Goal: Use online tool/utility: Utilize a website feature to perform a specific function

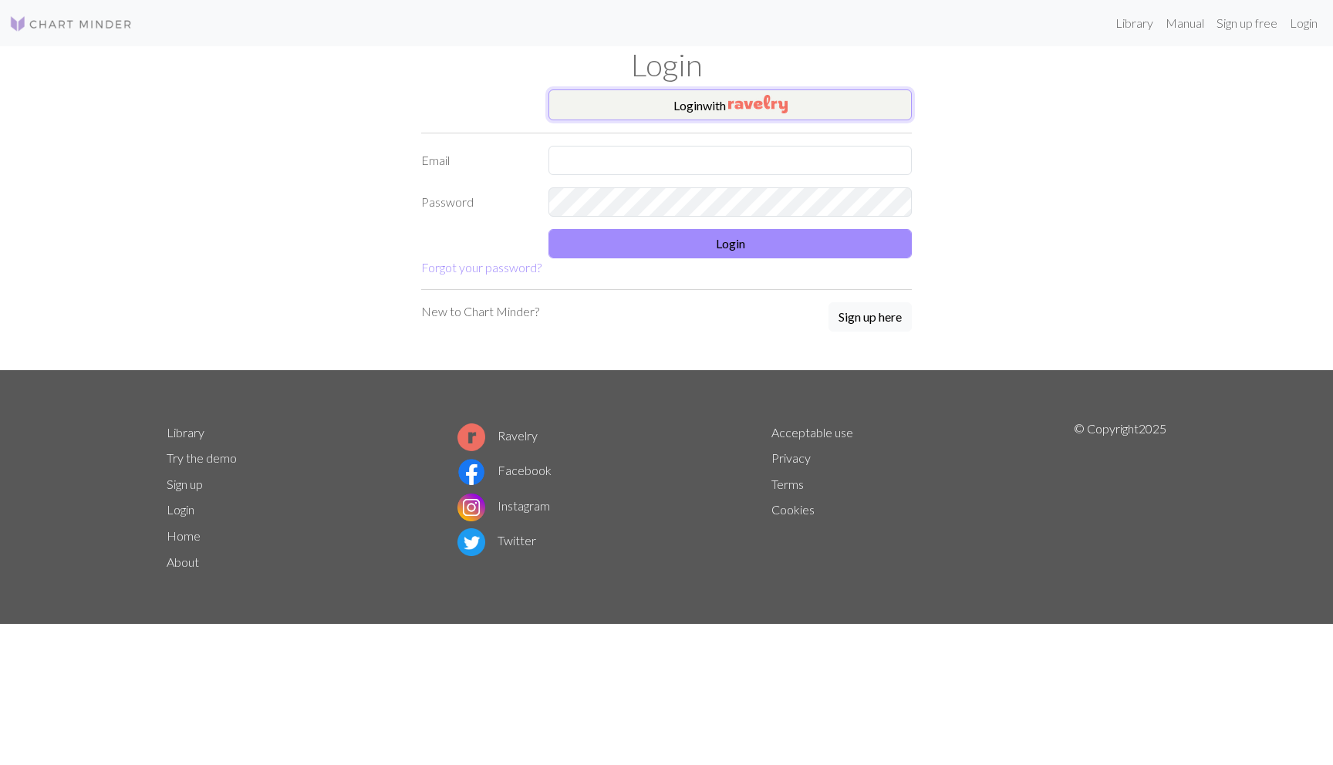
click at [679, 103] on button "Login with" at bounding box center [730, 105] width 363 height 31
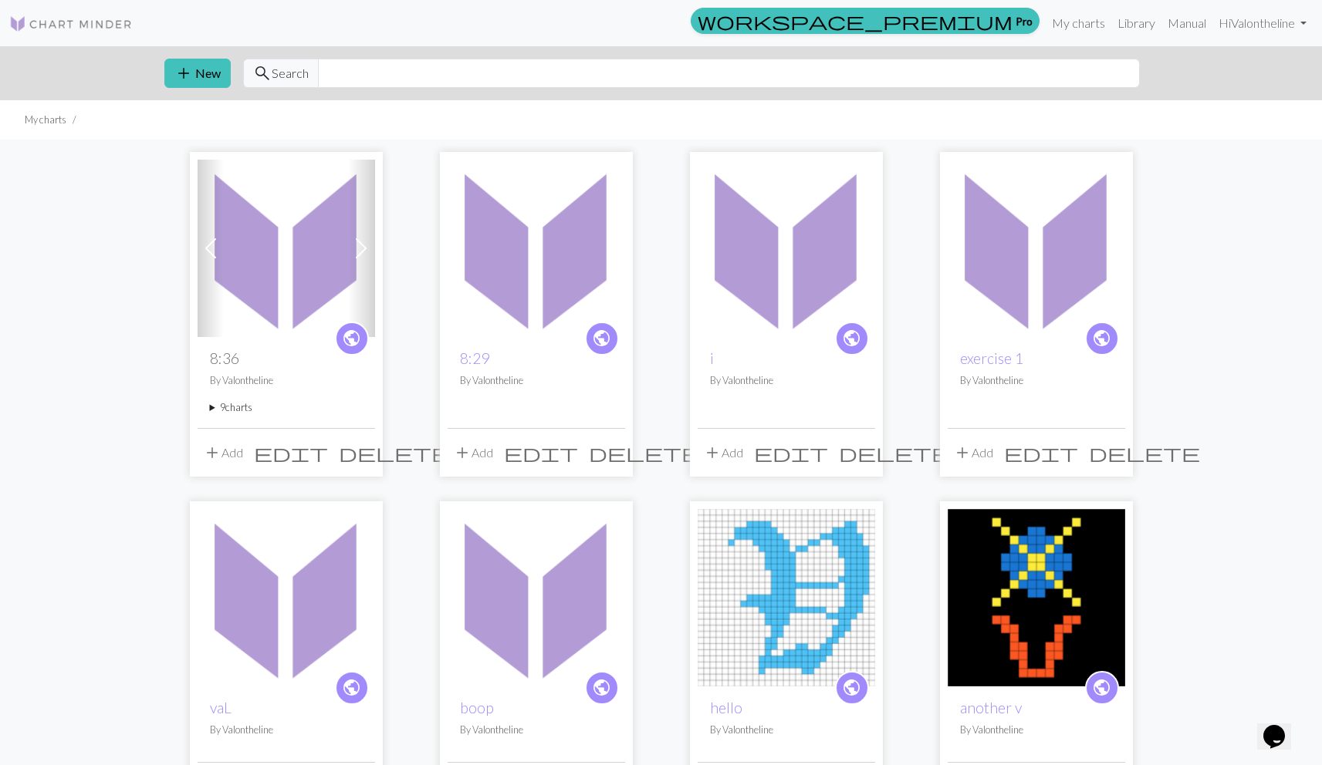
click at [221, 410] on summary "9 charts" at bounding box center [286, 407] width 153 height 15
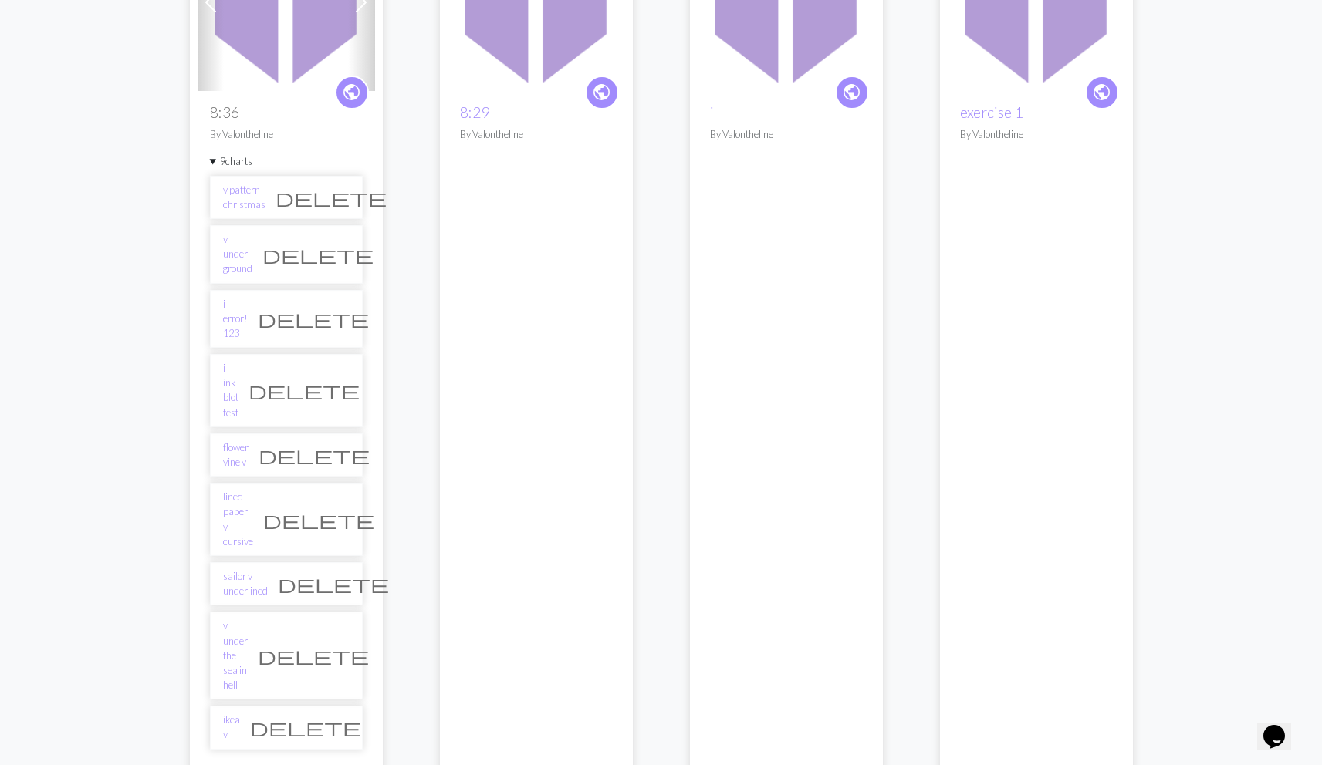
scroll to position [213, 0]
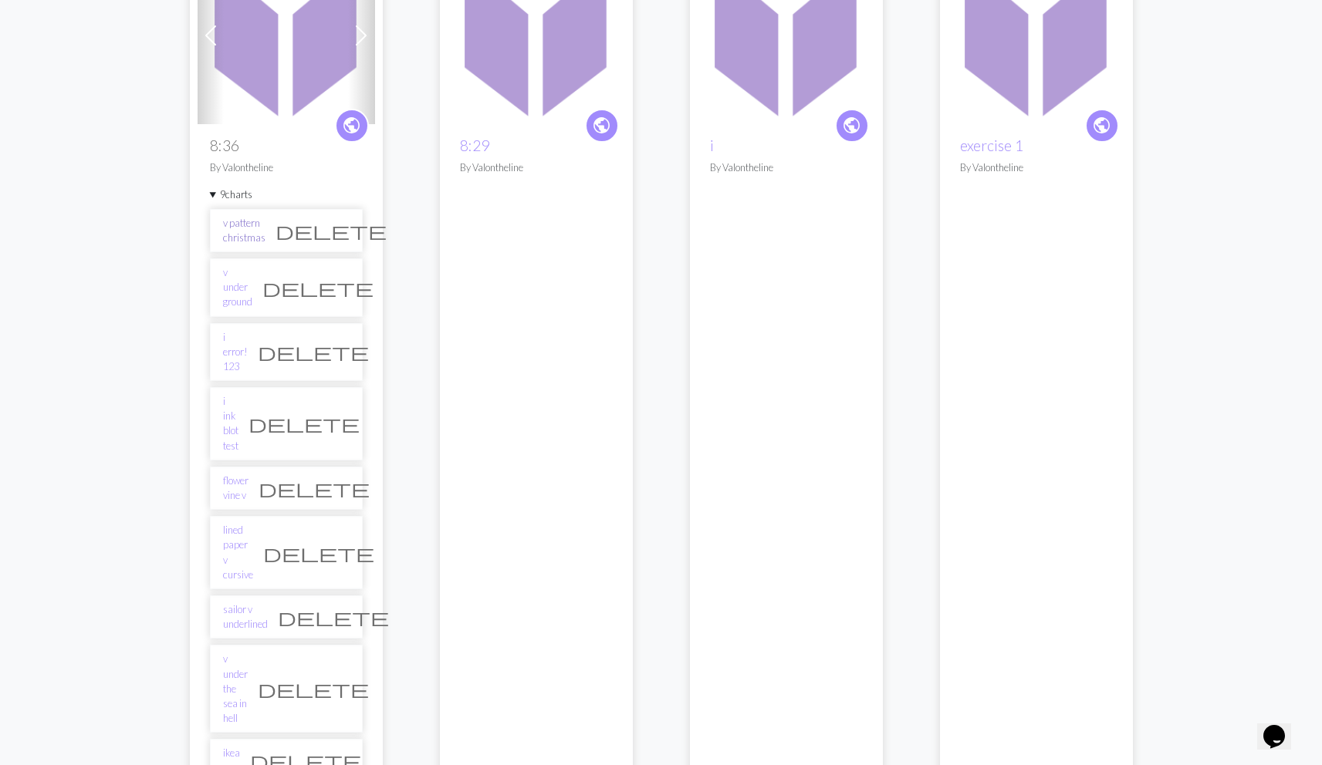
click at [239, 233] on link "v pattern christmas" at bounding box center [244, 230] width 42 height 29
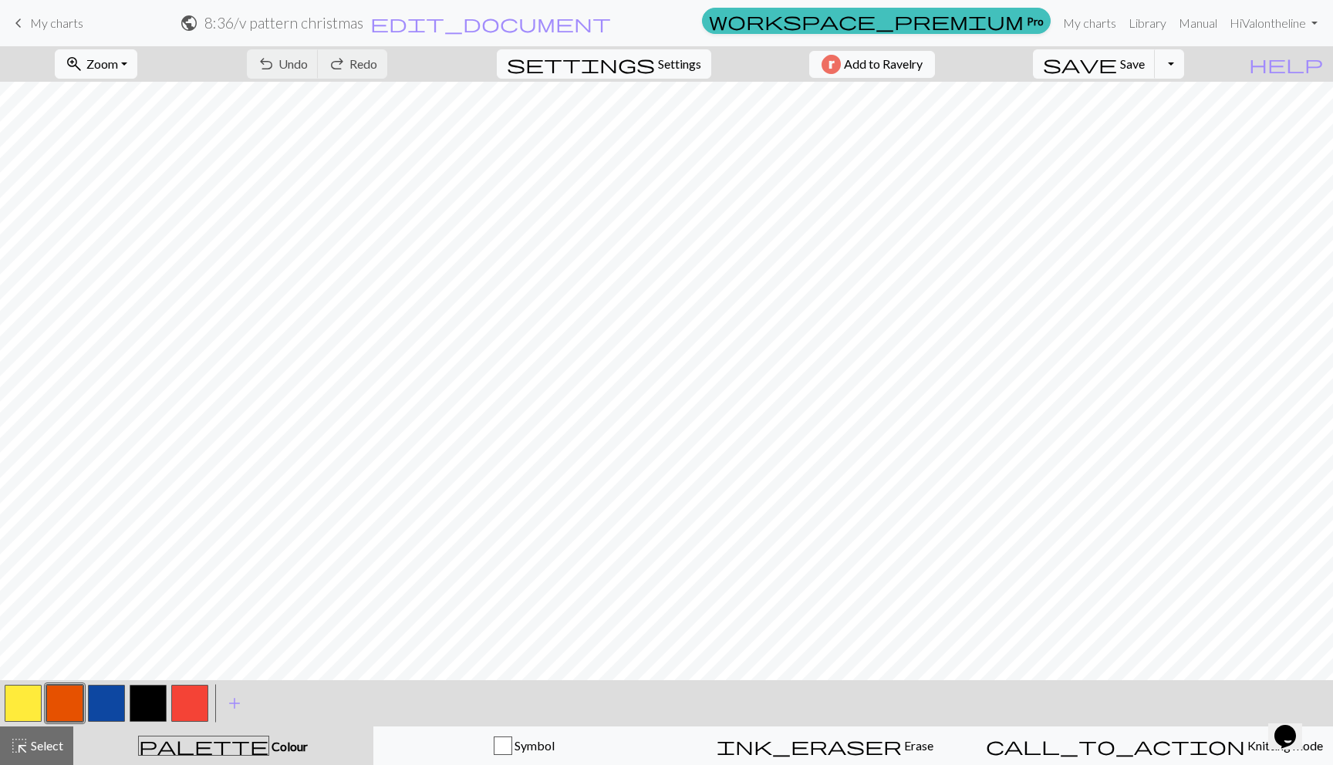
click at [22, 20] on span "keyboard_arrow_left" at bounding box center [18, 23] width 19 height 22
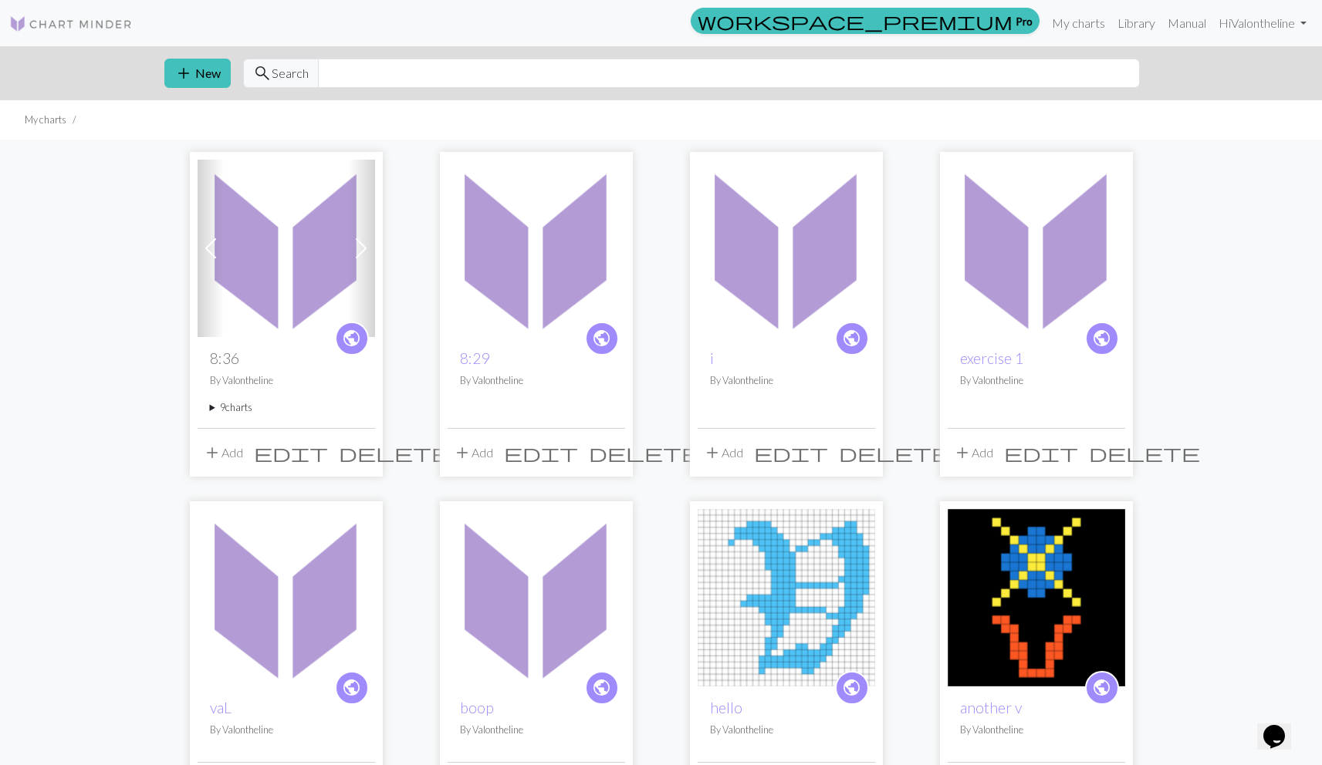
click at [715, 364] on h2 "i" at bounding box center [786, 359] width 153 height 18
click at [712, 361] on link "i" at bounding box center [712, 359] width 4 height 18
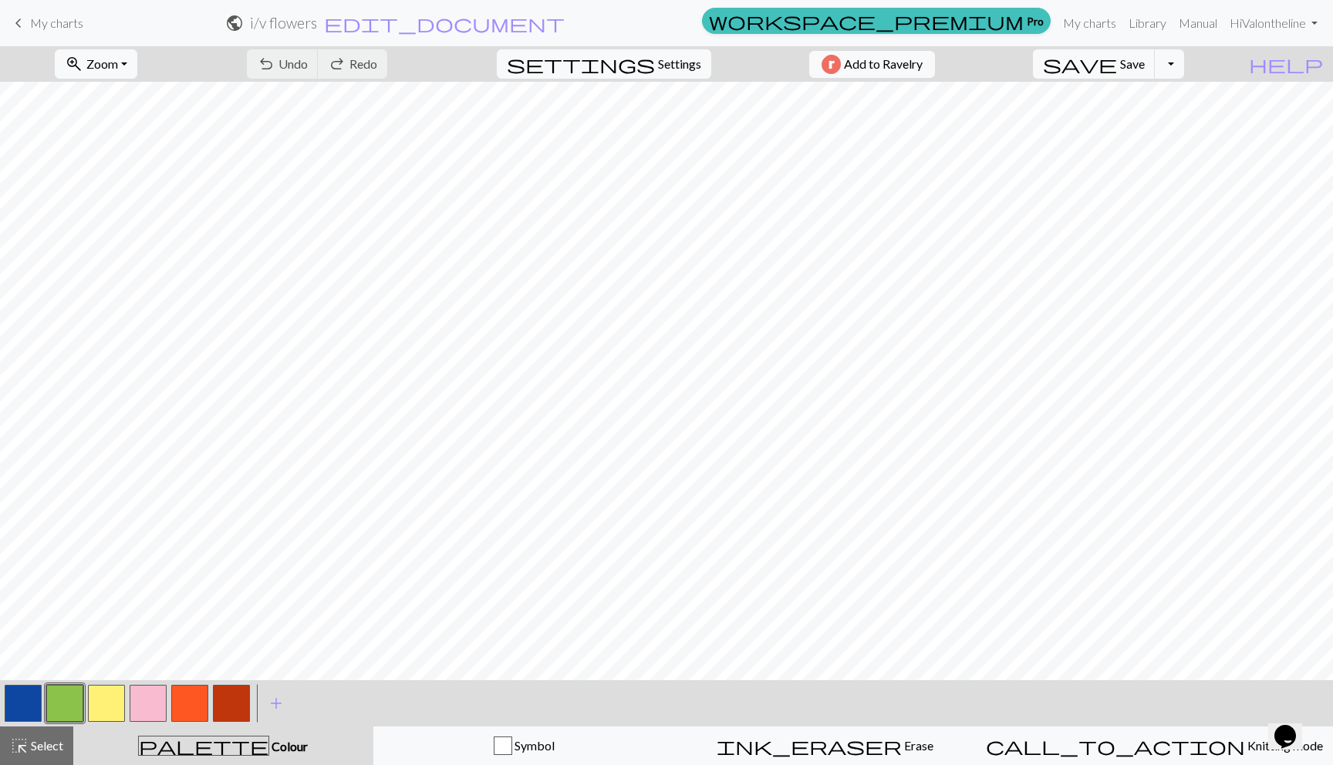
click at [31, 25] on span "My charts" at bounding box center [56, 22] width 53 height 15
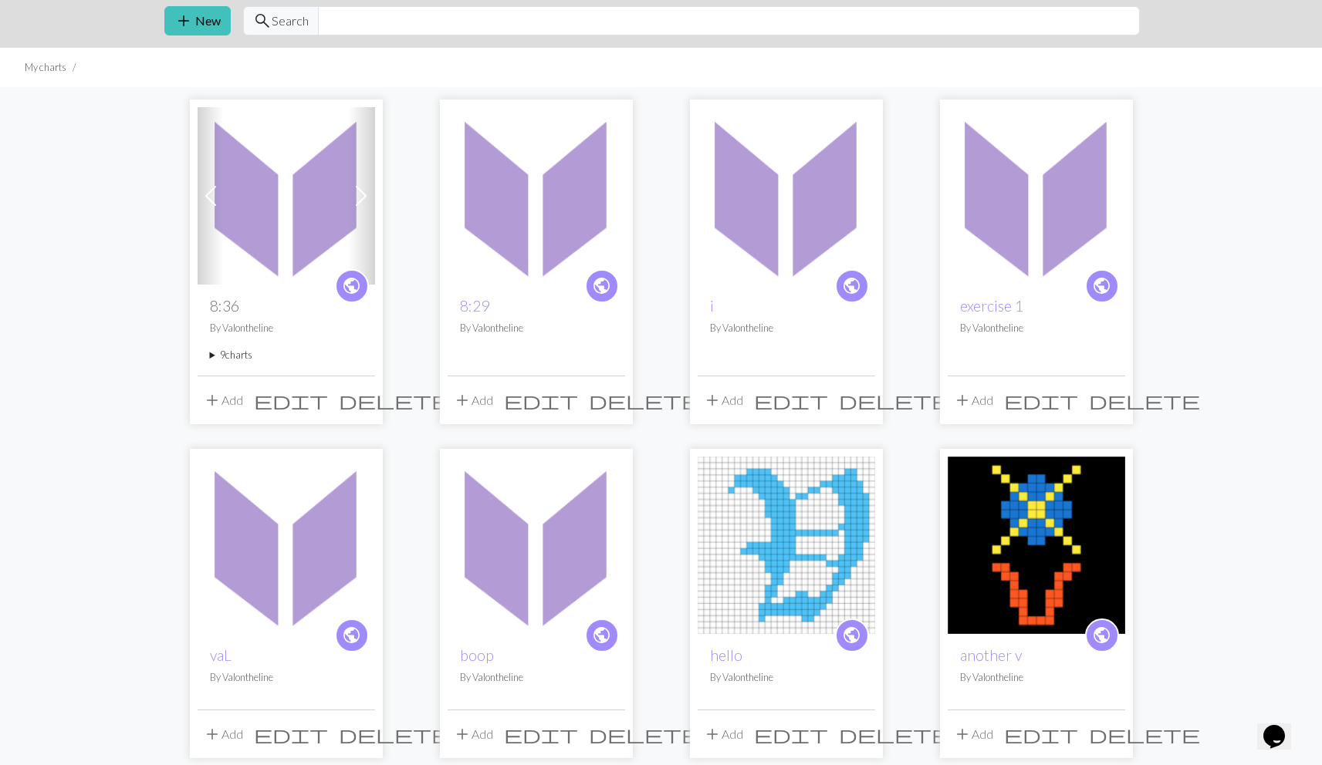
scroll to position [53, 0]
click at [988, 303] on link "exercise 1" at bounding box center [991, 305] width 63 height 18
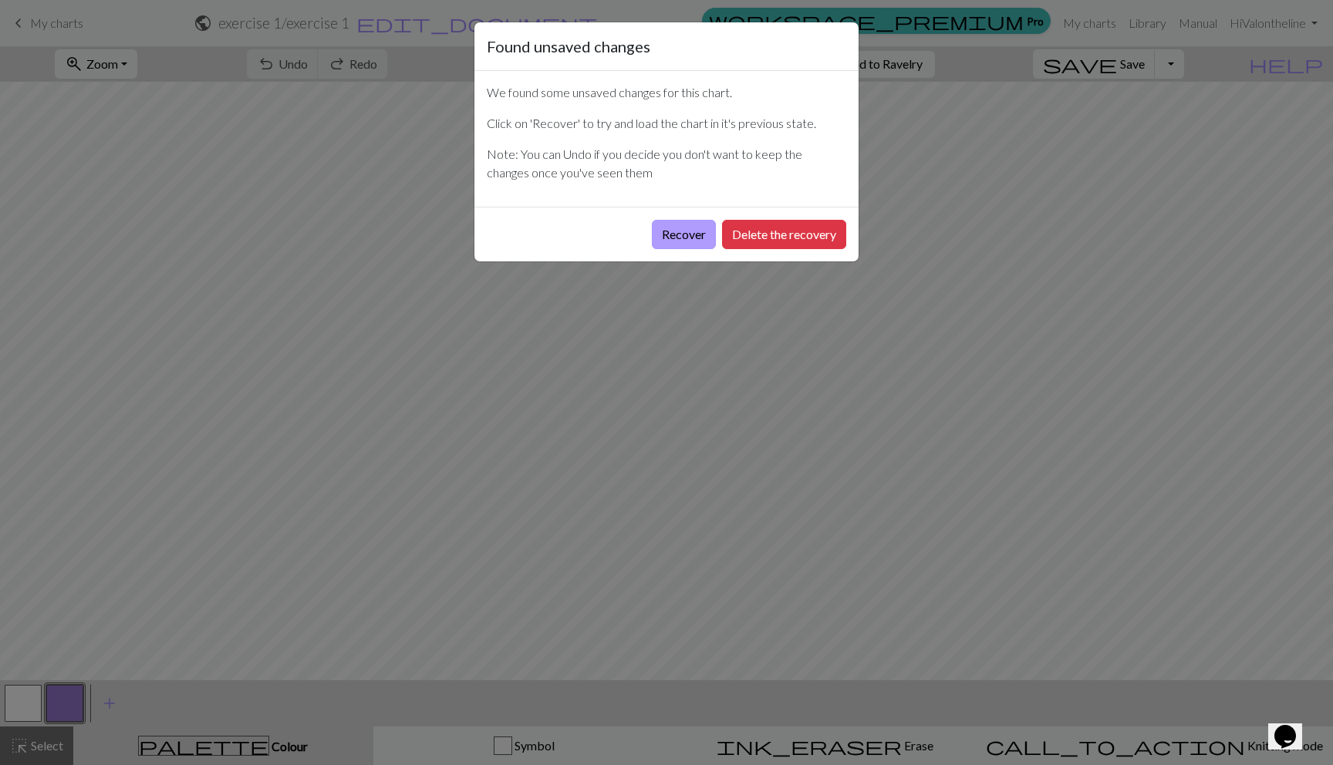
click at [696, 233] on button "Recover" at bounding box center [684, 234] width 64 height 29
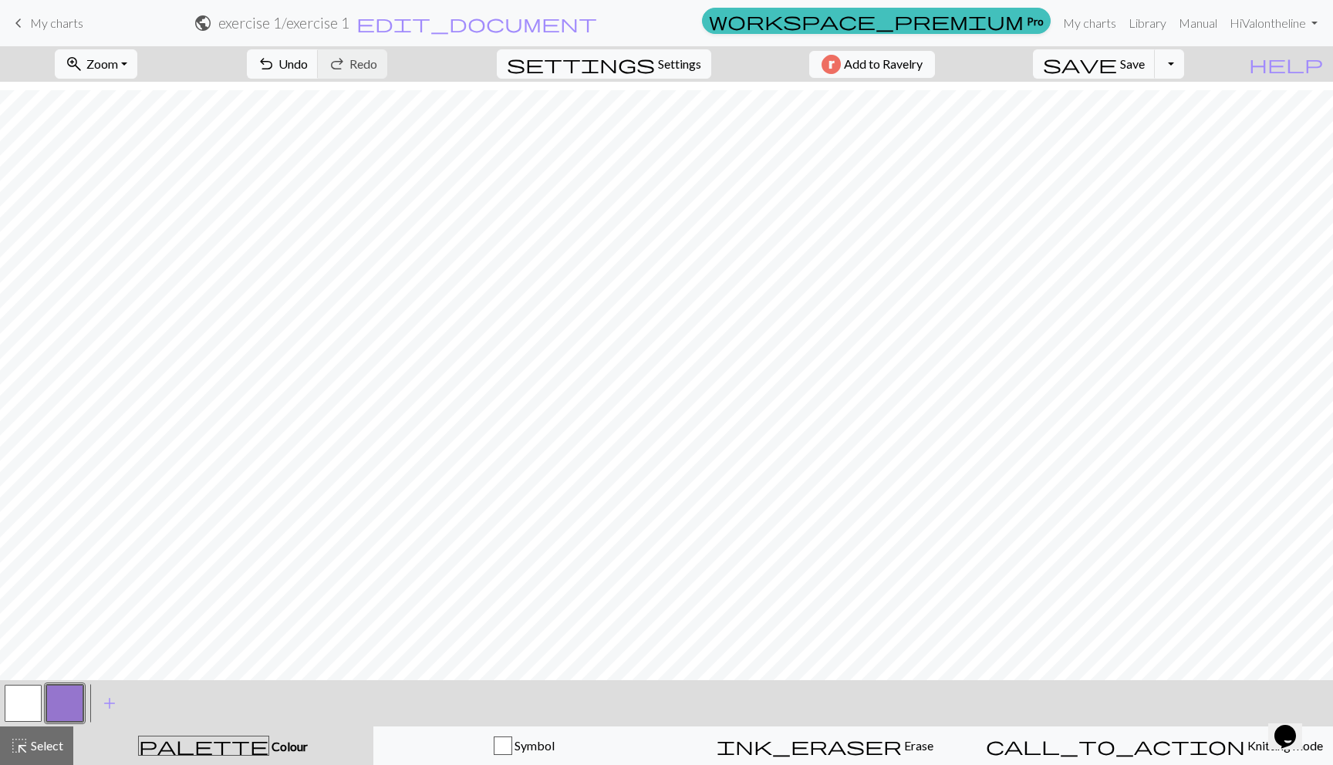
scroll to position [401, 0]
click at [319, 67] on button "undo Undo Undo" at bounding box center [283, 63] width 72 height 29
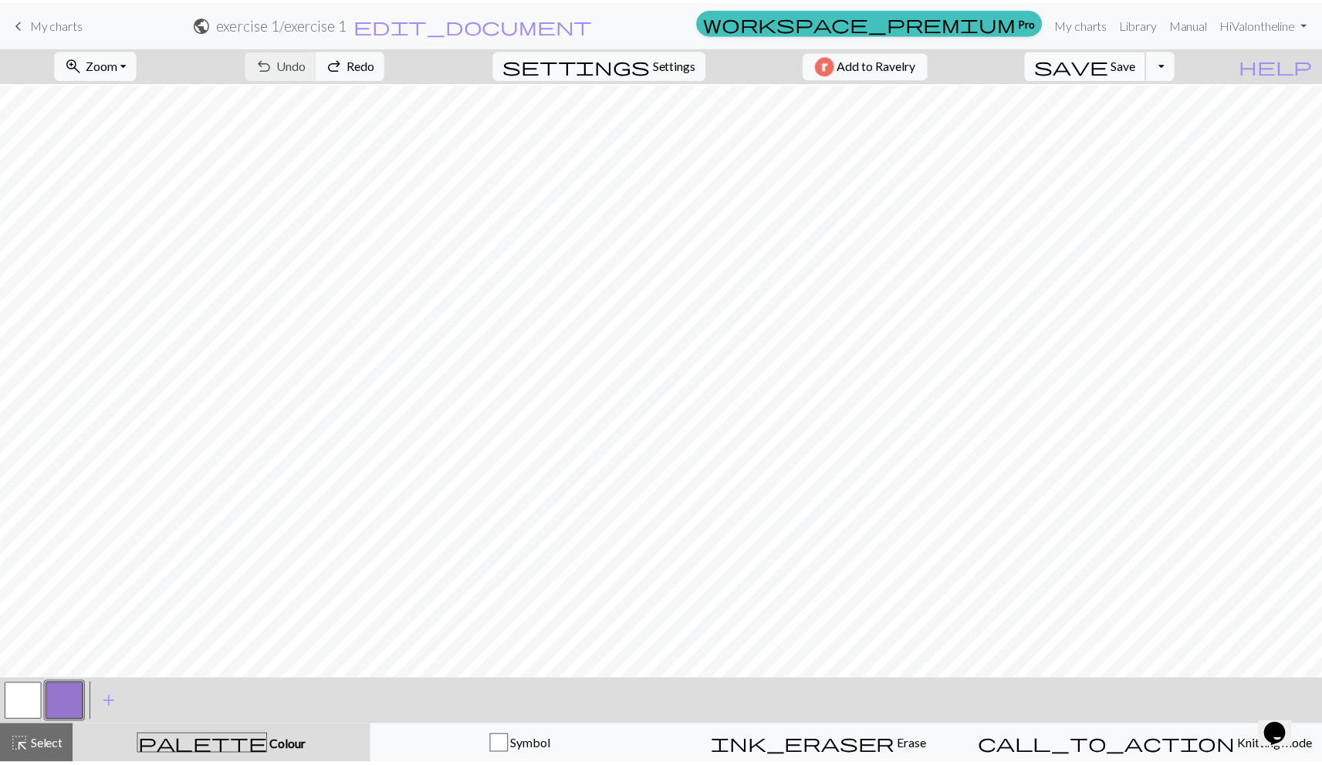
scroll to position [93, 0]
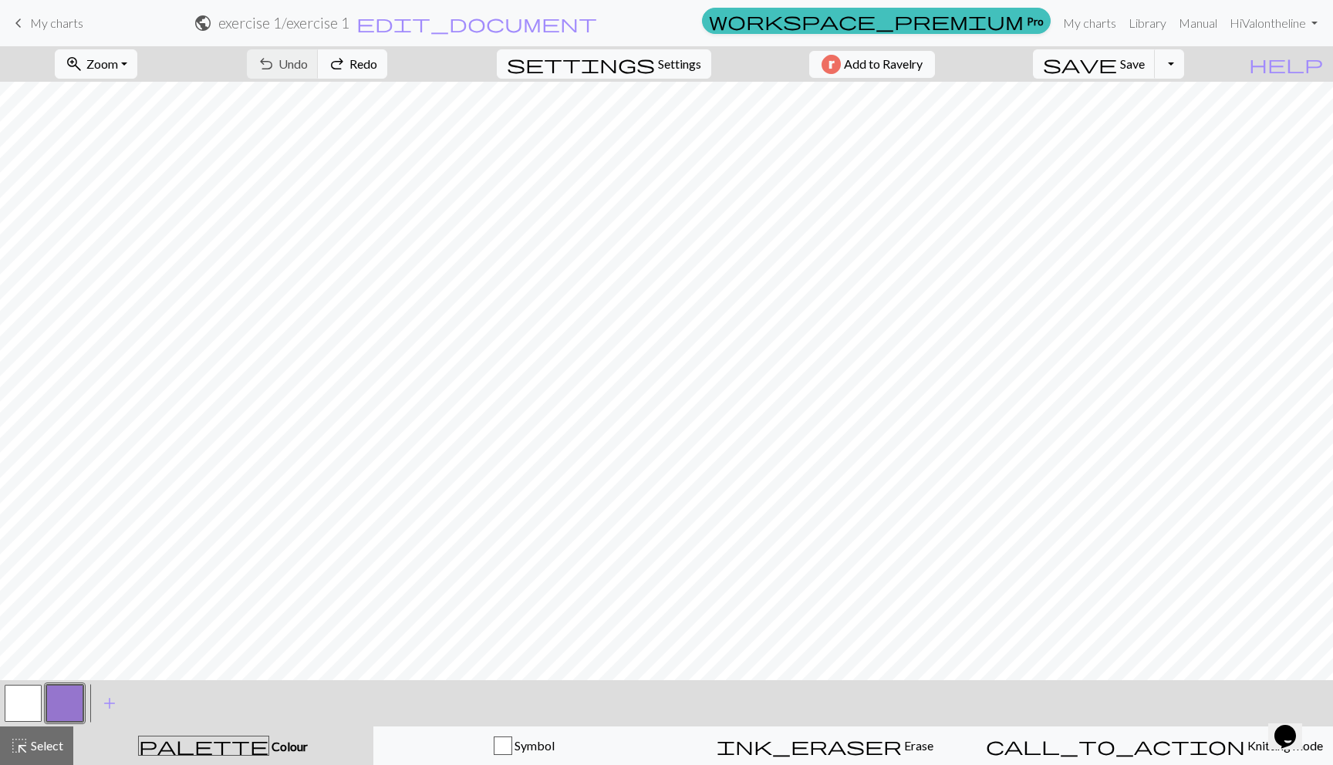
click at [43, 19] on span "My charts" at bounding box center [56, 22] width 53 height 15
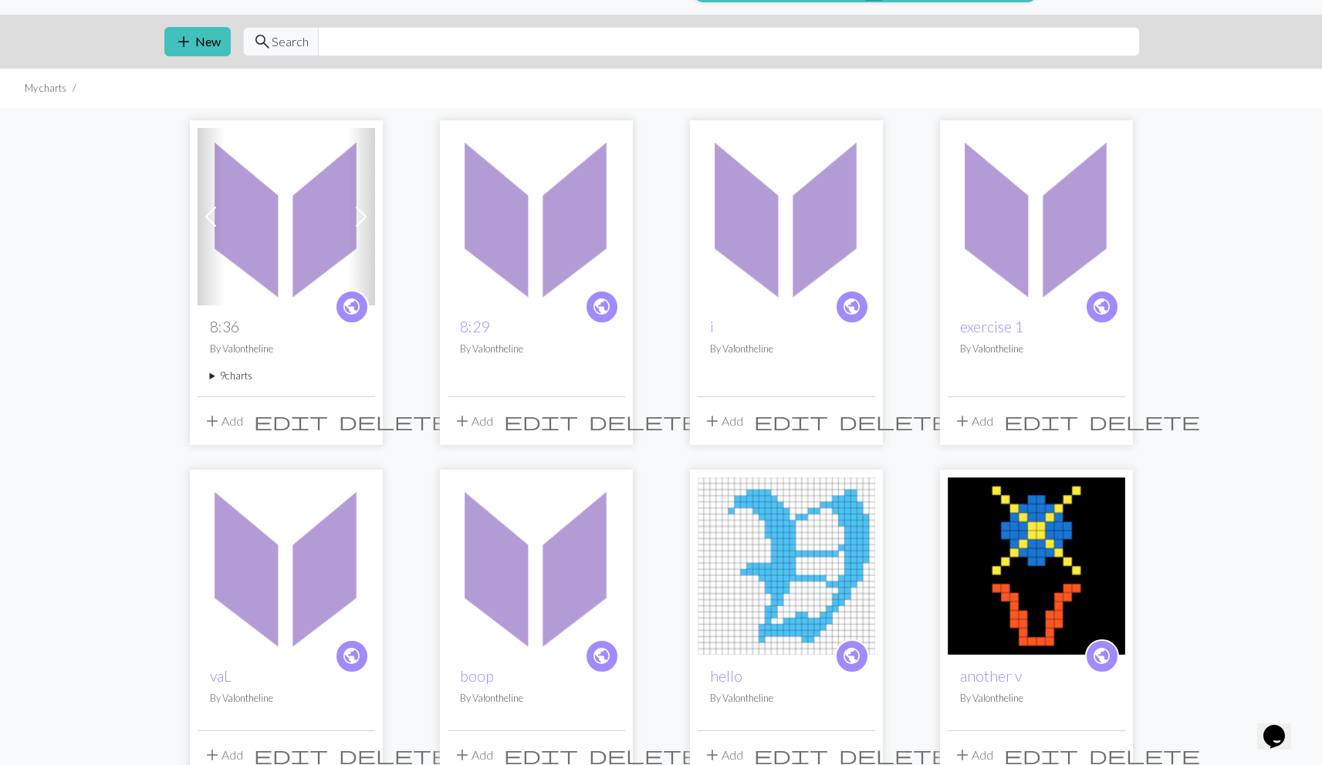
scroll to position [172, 0]
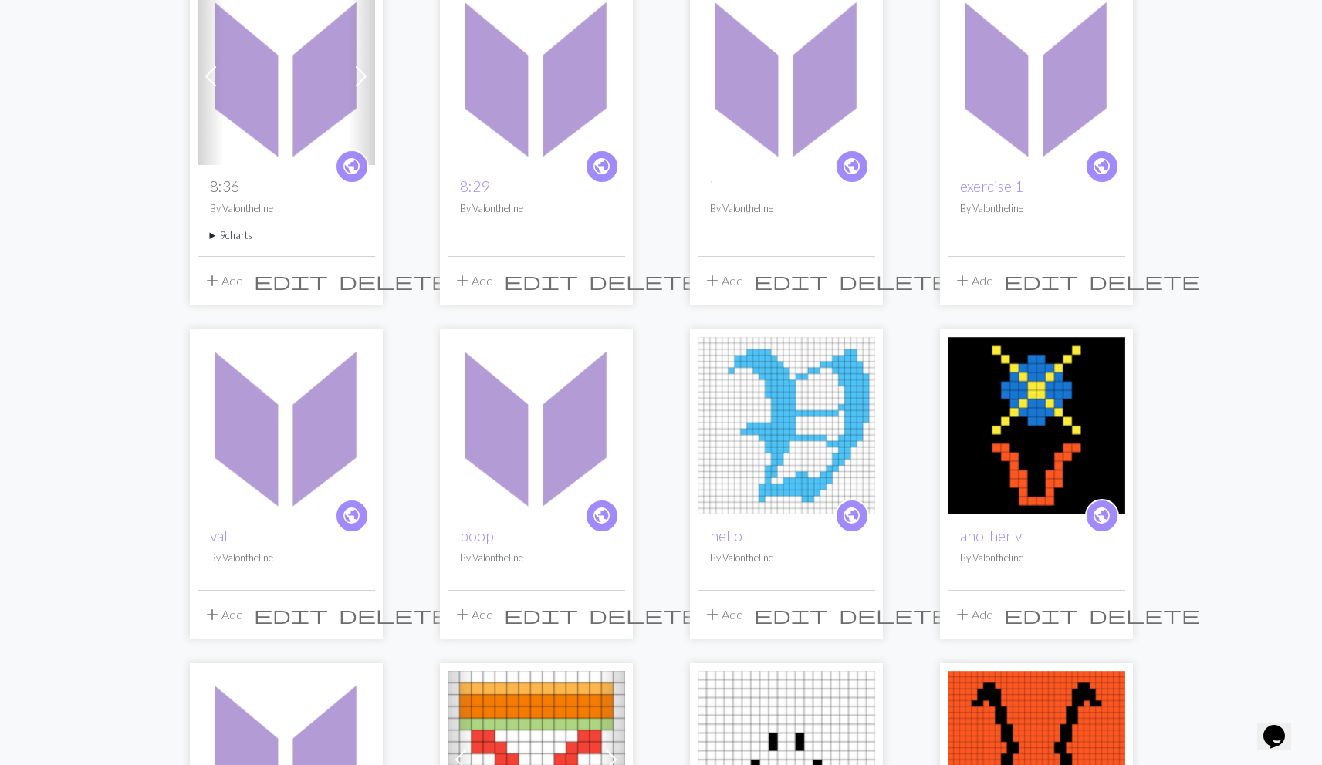
click at [301, 467] on img at bounding box center [286, 425] width 177 height 177
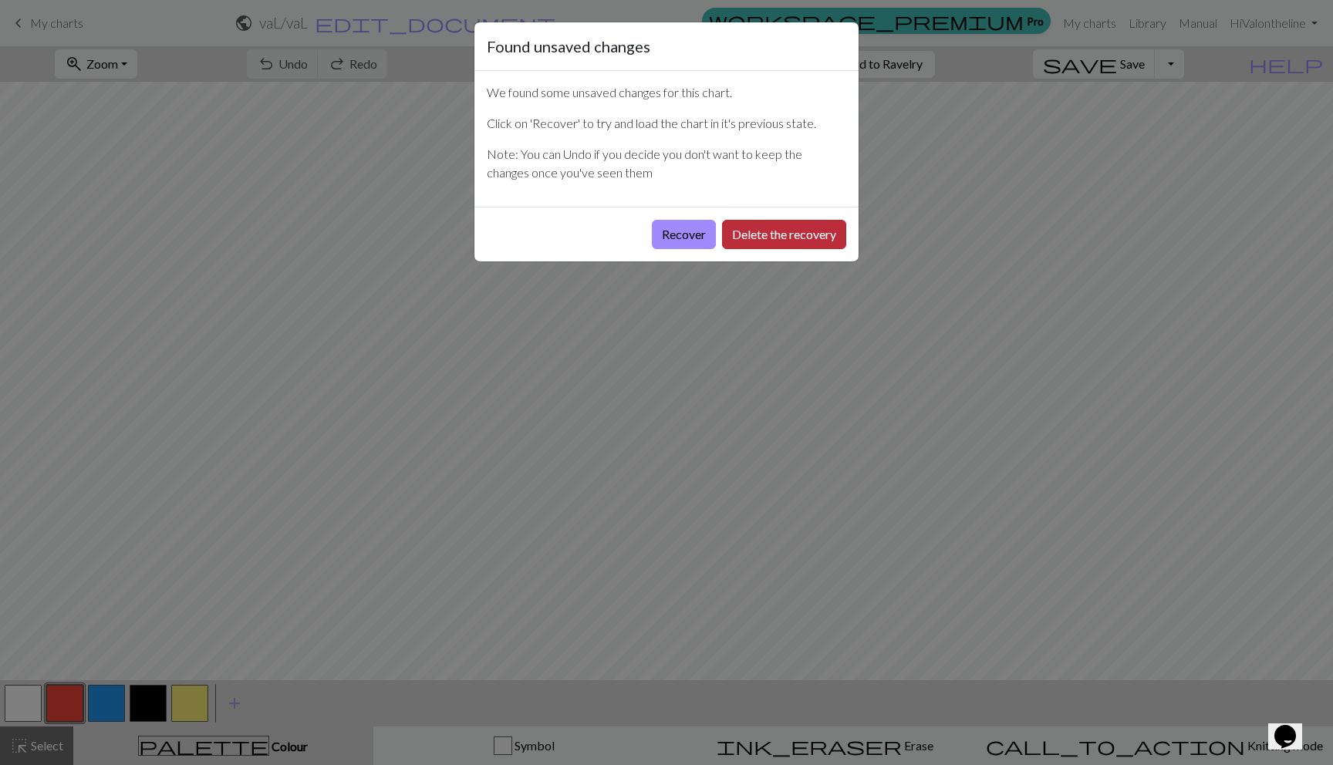
click at [745, 234] on button "Delete the recovery" at bounding box center [784, 234] width 124 height 29
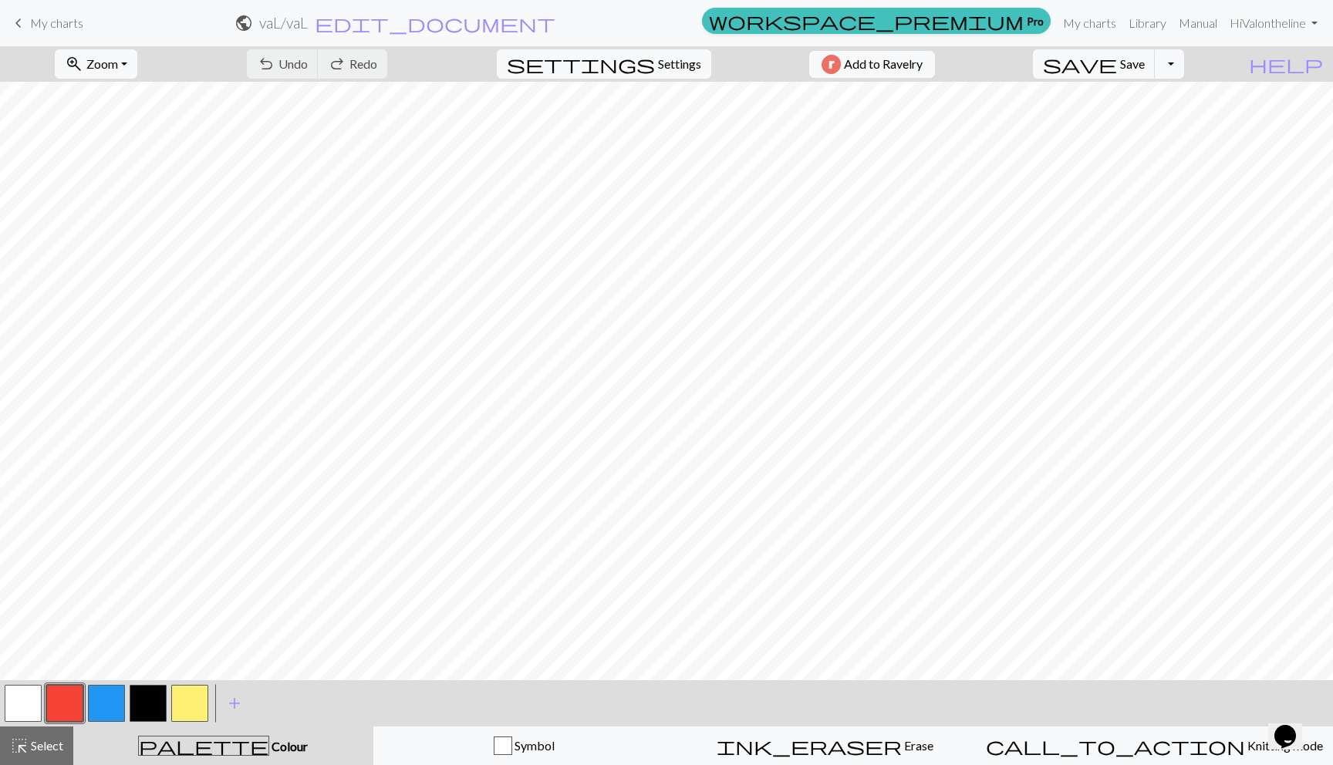
click at [43, 27] on span "My charts" at bounding box center [56, 22] width 53 height 15
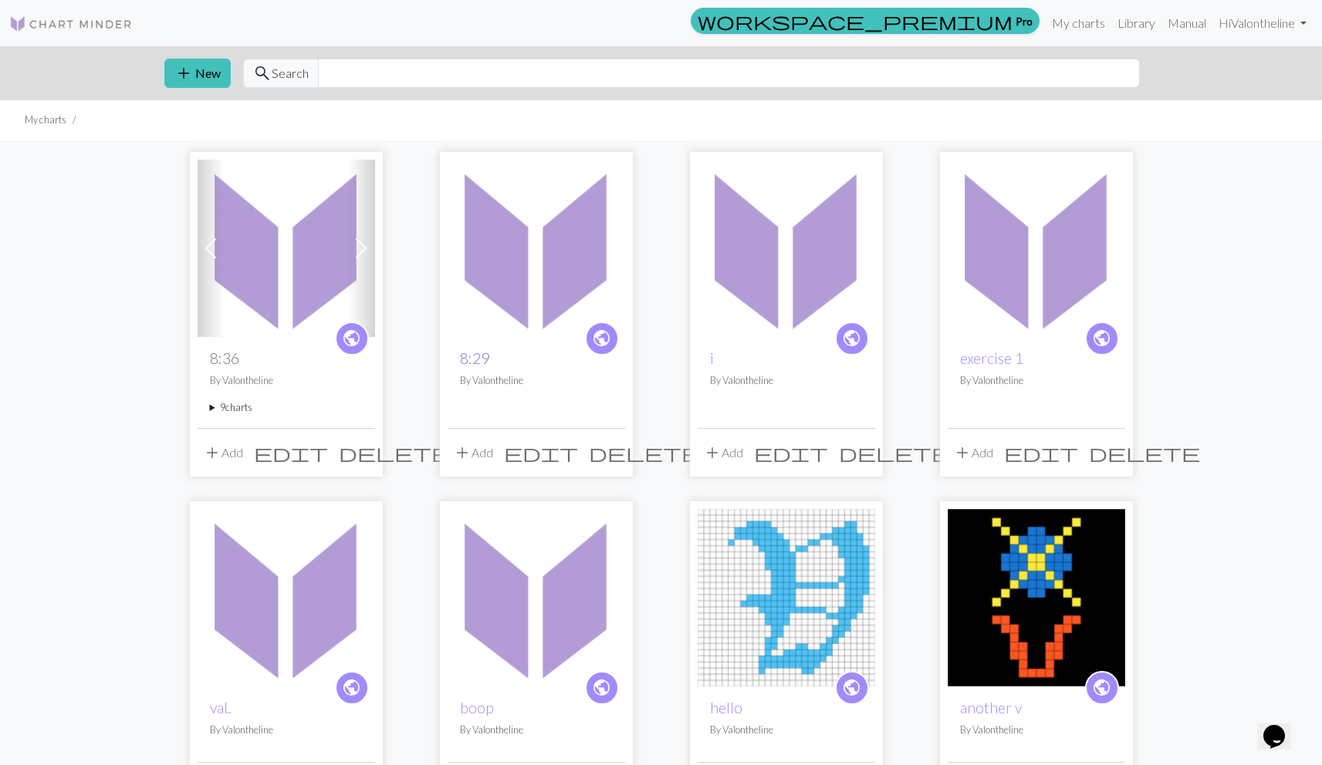
click at [482, 359] on link "8:29" at bounding box center [474, 359] width 29 height 18
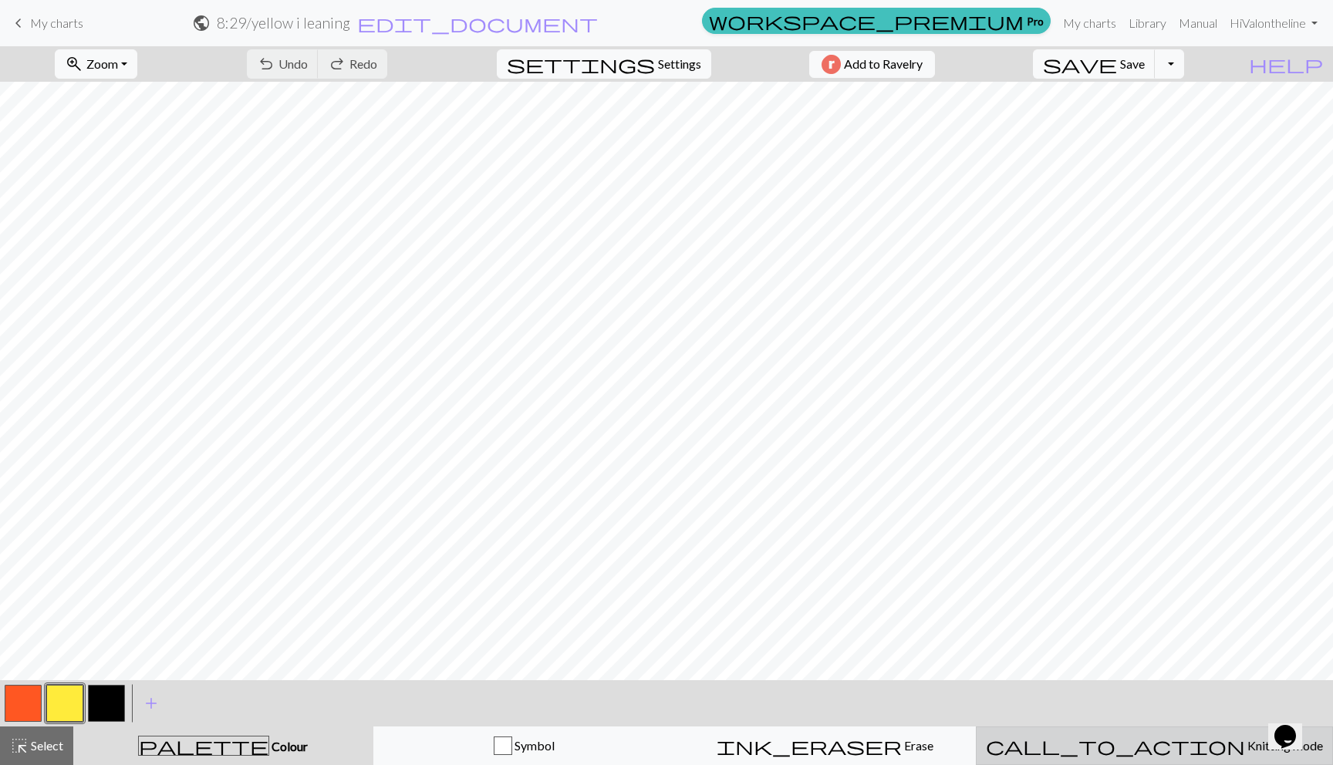
click at [1096, 731] on button "call_to_action Knitting mode Knitting mode" at bounding box center [1154, 746] width 357 height 39
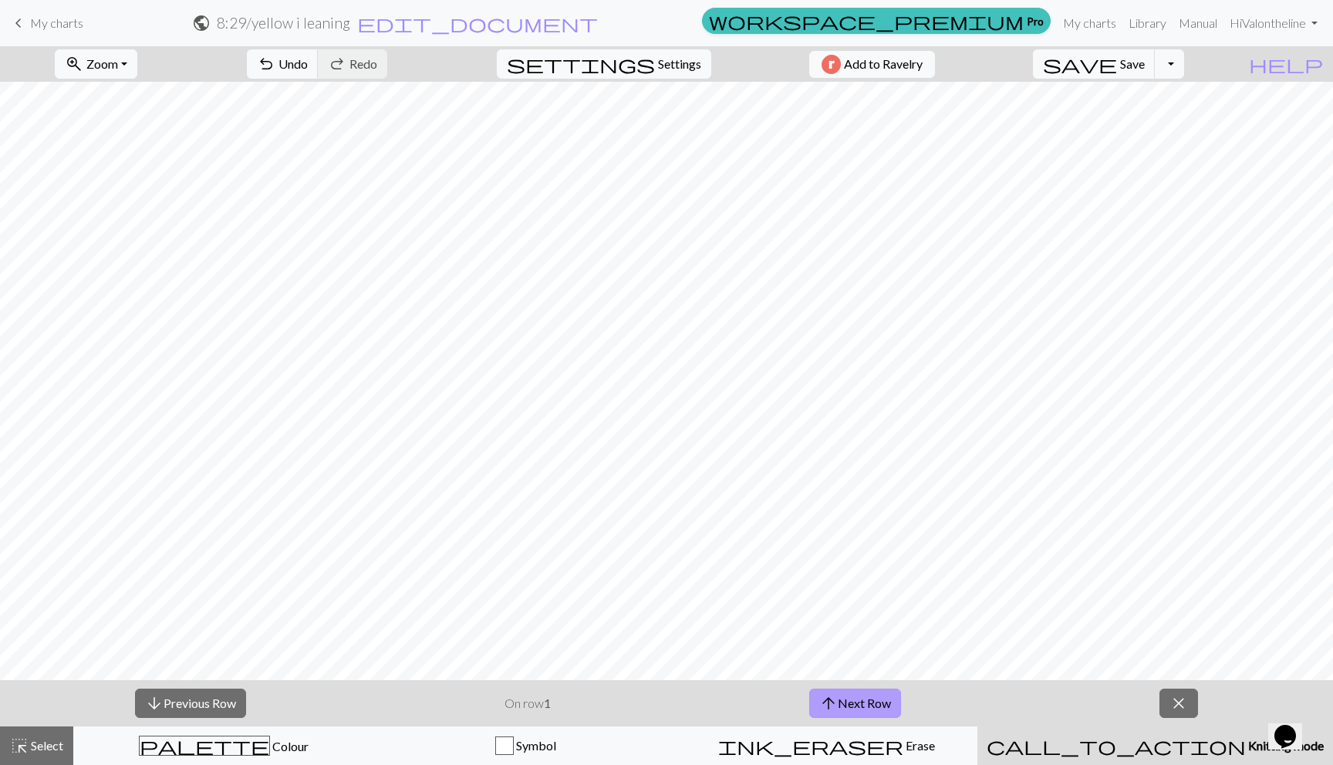
click at [869, 696] on button "arrow_upward Next Row" at bounding box center [855, 703] width 92 height 29
click at [840, 703] on button "arrow_upward Next Row" at bounding box center [855, 703] width 92 height 29
click at [864, 704] on button "arrow_upward Next Row" at bounding box center [855, 703] width 92 height 29
click at [833, 691] on button "arrow_upward Next Row" at bounding box center [855, 703] width 92 height 29
click at [835, 723] on div "arrow_downward Previous Row On row 5 arrow_upward Next Row close" at bounding box center [666, 704] width 1333 height 46
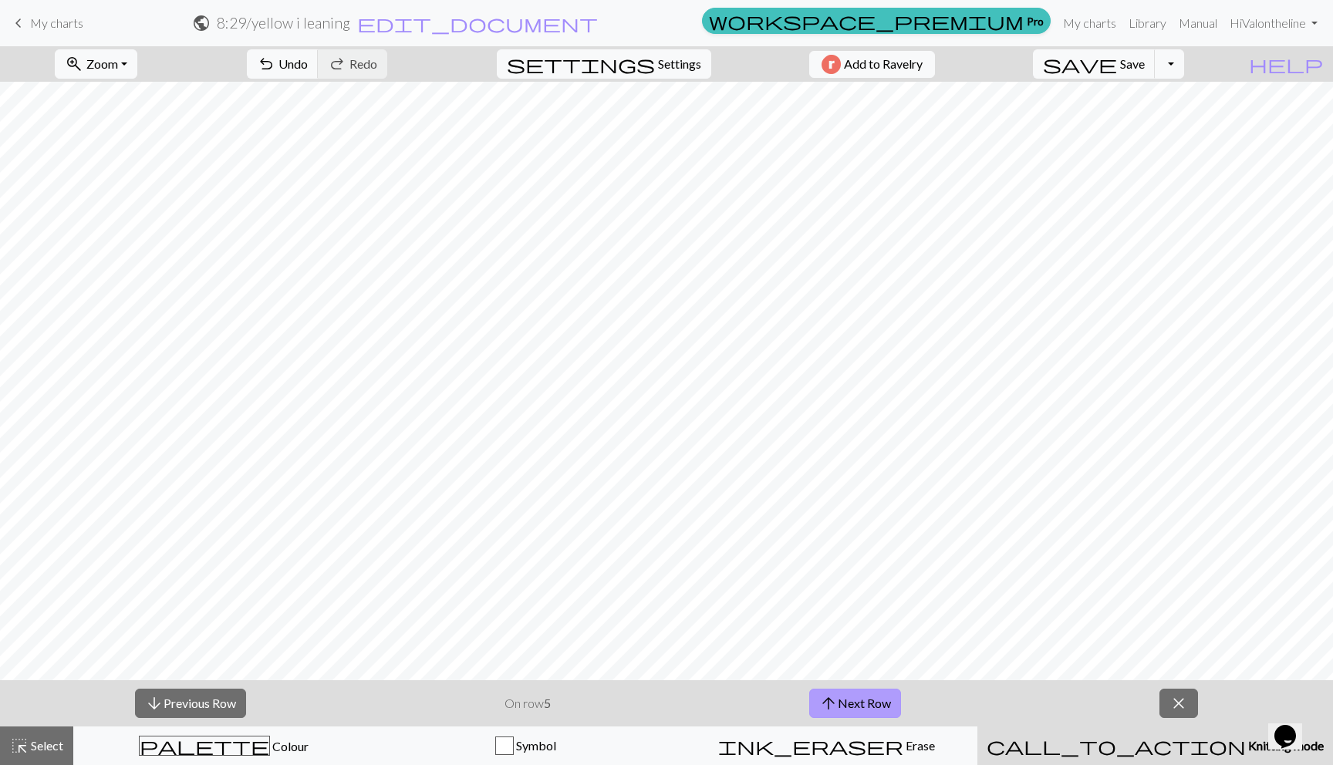
click at [836, 703] on span "arrow_upward" at bounding box center [828, 704] width 19 height 22
click at [873, 708] on button "arrow_upward Next Row" at bounding box center [855, 703] width 92 height 29
click at [833, 694] on span "arrow_upward" at bounding box center [828, 704] width 19 height 22
click at [831, 701] on span "arrow_upward" at bounding box center [828, 704] width 19 height 22
click at [861, 697] on button "arrow_upward Next Row" at bounding box center [855, 703] width 92 height 29
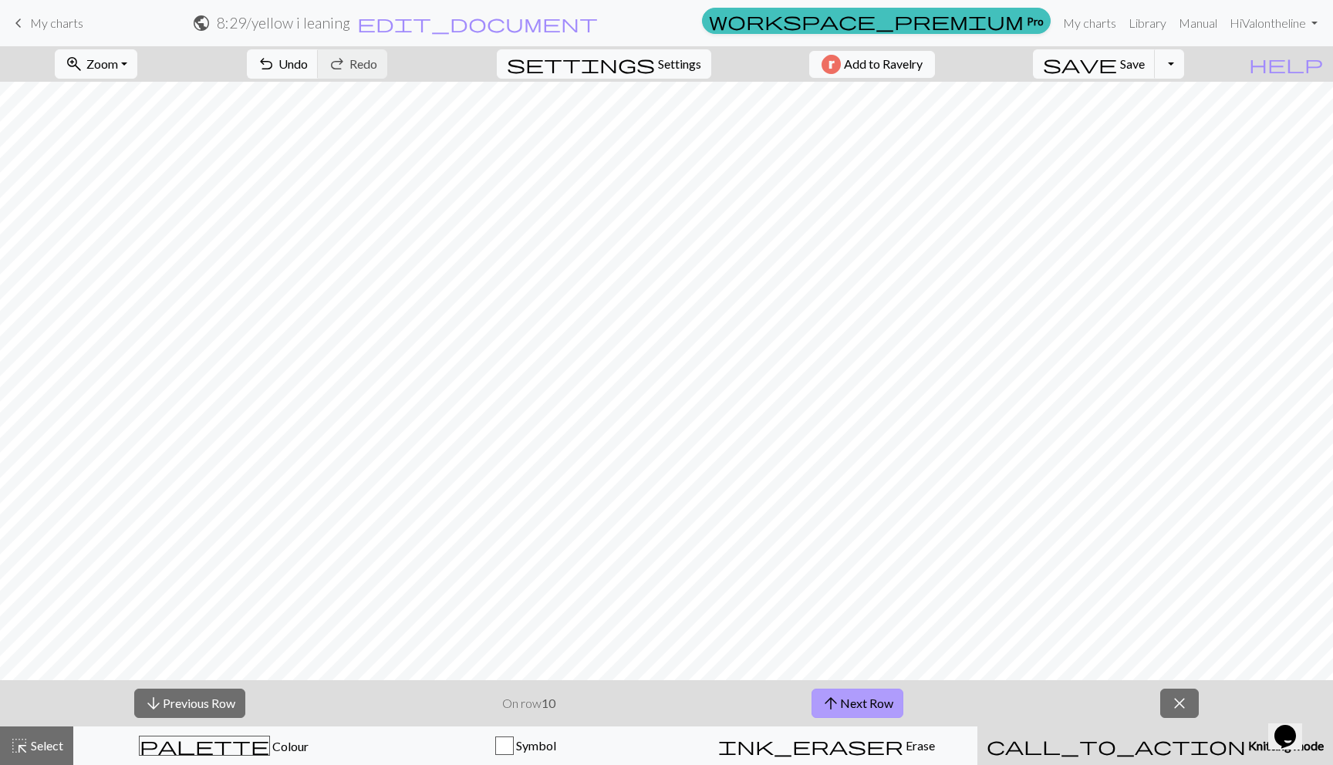
click at [847, 698] on button "arrow_upward Next Row" at bounding box center [858, 703] width 92 height 29
click at [864, 695] on button "arrow_upward Next Row" at bounding box center [858, 703] width 92 height 29
click at [859, 705] on button "arrow_upward Next Row" at bounding box center [858, 703] width 92 height 29
click at [872, 700] on button "arrow_upward Next Row" at bounding box center [858, 703] width 92 height 29
click at [858, 704] on button "arrow_upward Next Row" at bounding box center [858, 703] width 92 height 29
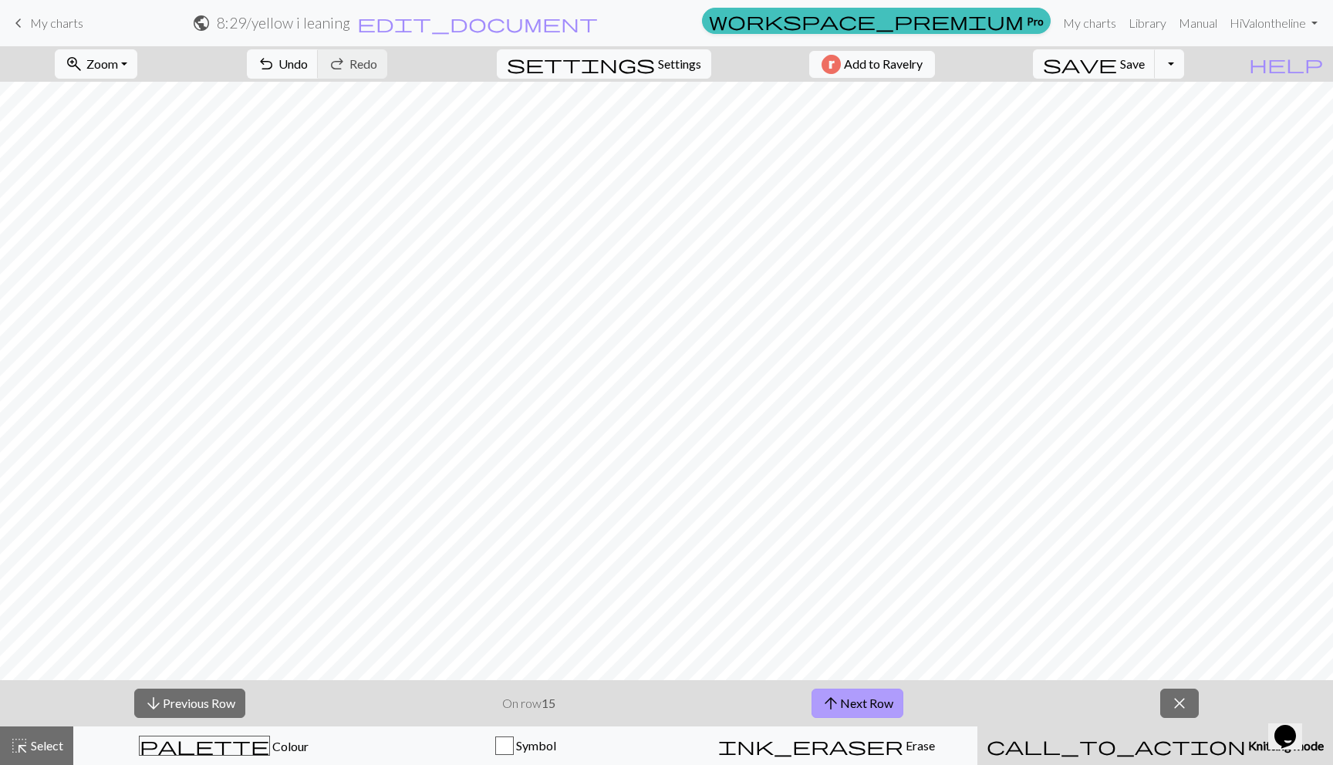
click at [844, 708] on button "arrow_upward Next Row" at bounding box center [858, 703] width 92 height 29
click at [856, 706] on button "arrow_upward Next Row" at bounding box center [858, 703] width 92 height 29
click at [856, 695] on button "arrow_upward Next Row" at bounding box center [858, 703] width 92 height 29
click at [843, 695] on button "arrow_upward Next Row" at bounding box center [858, 703] width 92 height 29
click at [843, 699] on button "arrow_upward Next Row" at bounding box center [858, 703] width 92 height 29
